Goal: Navigation & Orientation: Find specific page/section

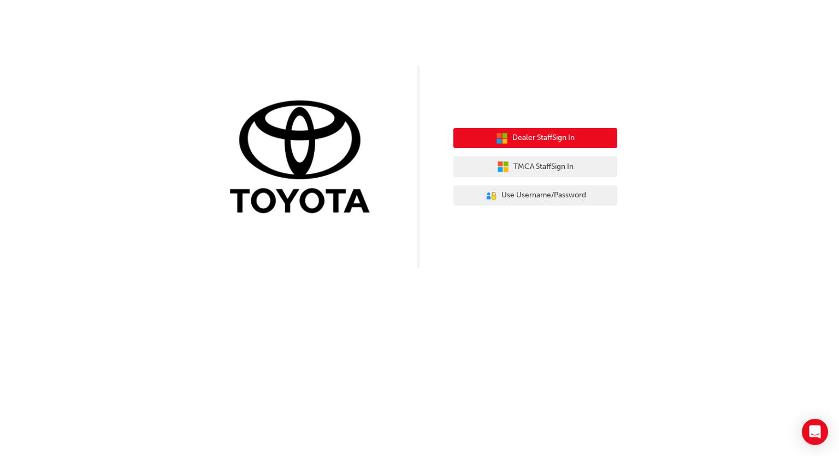
click at [571, 143] on span "Dealer Staff Sign In" at bounding box center [544, 138] width 62 height 13
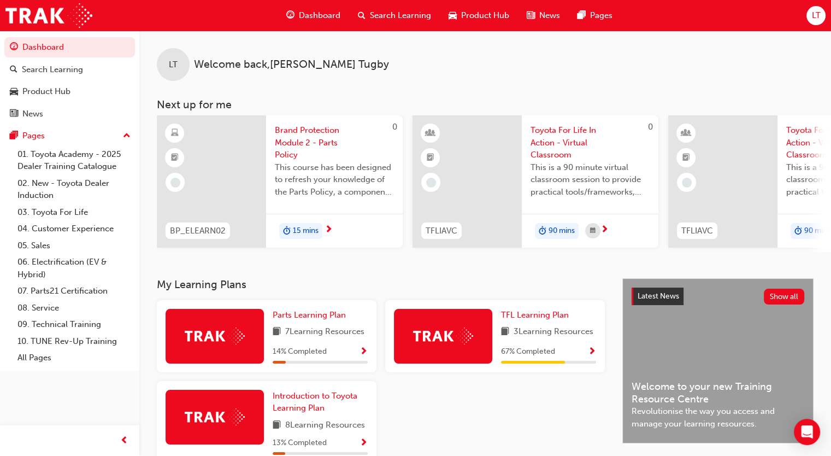
scroll to position [197, 0]
